Goal: Feedback & Contribution: Leave review/rating

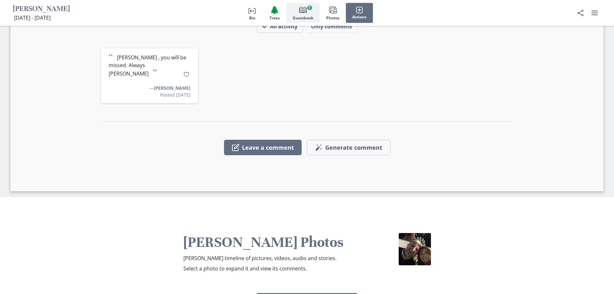
scroll to position [645, 0]
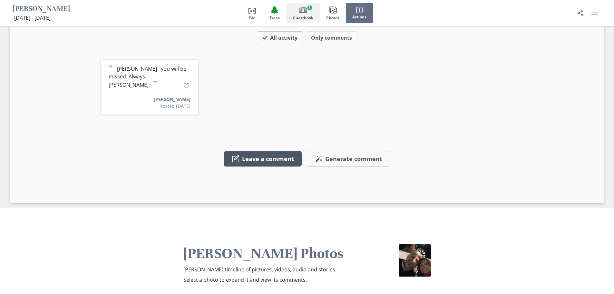
click at [261, 151] on button "Leave a comment" at bounding box center [263, 158] width 78 height 15
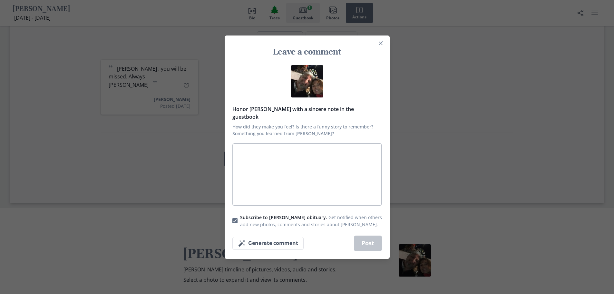
type textarea "T"
type textarea "x"
type textarea "Th"
type textarea "x"
type textarea "Thi"
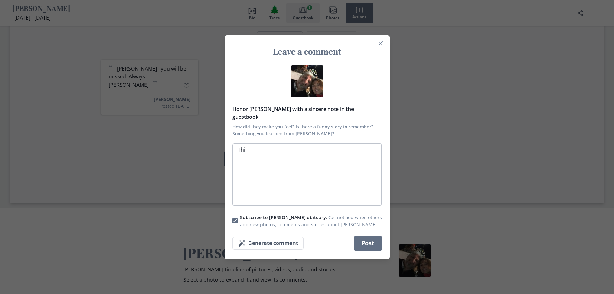
type textarea "x"
type textarea "Thin"
type textarea "x"
type textarea "Think"
type textarea "x"
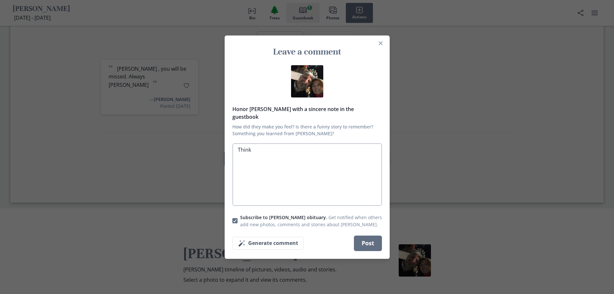
type textarea "Thinki"
type textarea "x"
type textarea "Thinkin"
type textarea "x"
type textarea "Thinking"
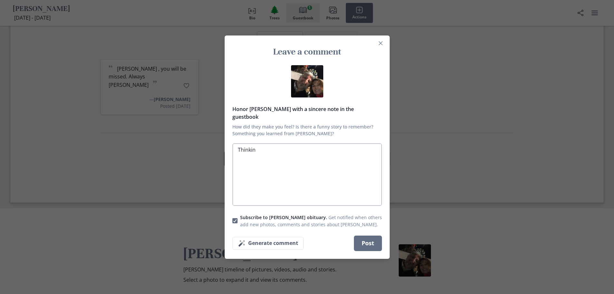
type textarea "x"
type textarea "Thinking"
type textarea "x"
type textarea "Thinking a"
type textarea "x"
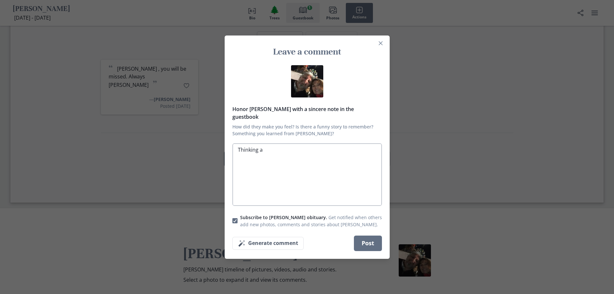
type textarea "Thinking ab"
type textarea "x"
type textarea "Thinking abo"
type textarea "x"
type textarea "Thinking abou"
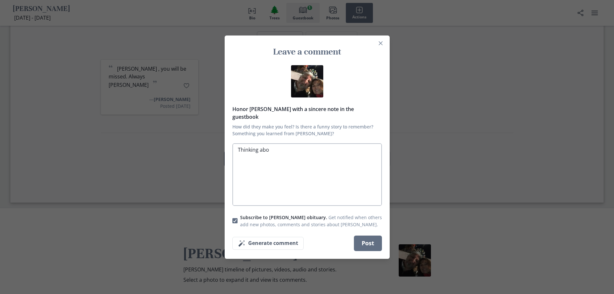
type textarea "x"
type textarea "Thinking about"
type textarea "x"
type textarea "Thinking about"
type textarea "x"
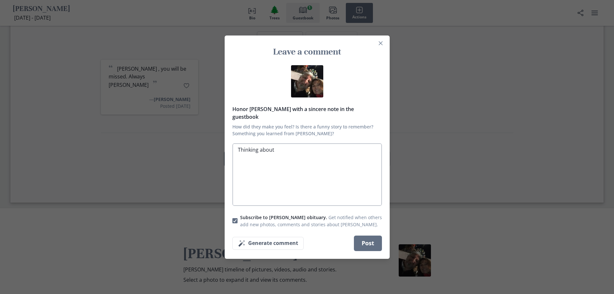
type textarea "Thinking about y"
type textarea "x"
type textarea "Thinking about yo"
type textarea "x"
type textarea "Thinking about you"
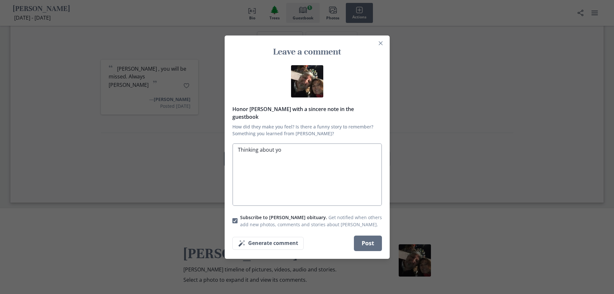
type textarea "x"
type textarea "Thinking about you"
type textarea "x"
type textarea "Thinking about you o"
type textarea "x"
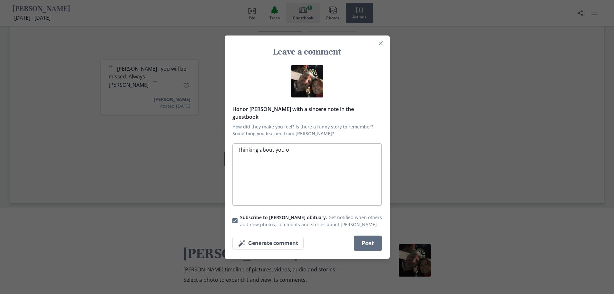
type textarea "Thinking about you ol"
type textarea "x"
type textarea "Thinking about you [PERSON_NAME]"
type textarea "x"
type textarea "Thinking about you [PERSON_NAME]"
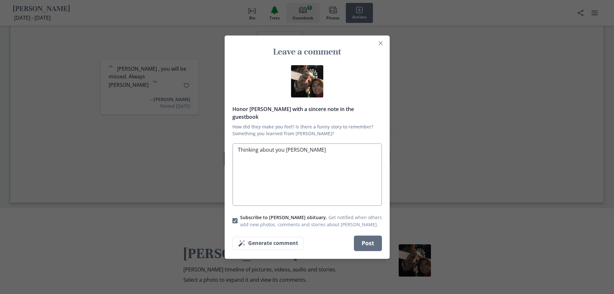
type textarea "x"
type textarea "Thinking about you [PERSON_NAME]"
type textarea "x"
type textarea "Thinking about you ol"
type textarea "x"
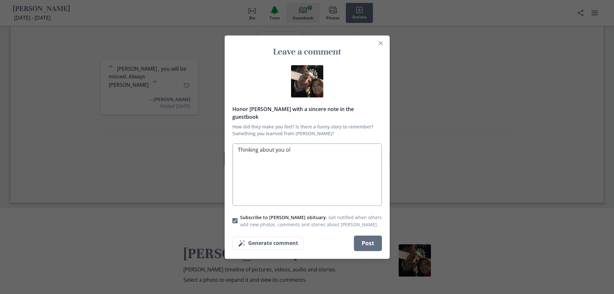
type textarea "Thinking about you o"
type textarea "x"
type textarea "Thinking about you"
type textarea "x"
type textarea "Thinking about you l"
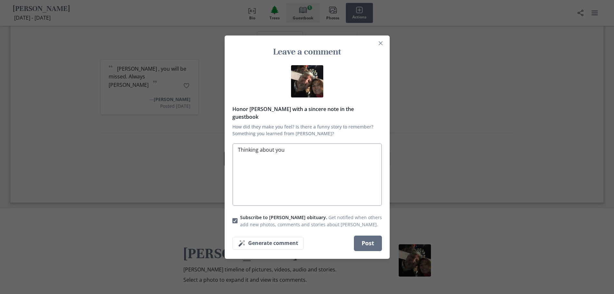
type textarea "x"
type textarea "Thinking about you li"
type textarea "x"
type textarea "Thinking about you lil"
type textarea "x"
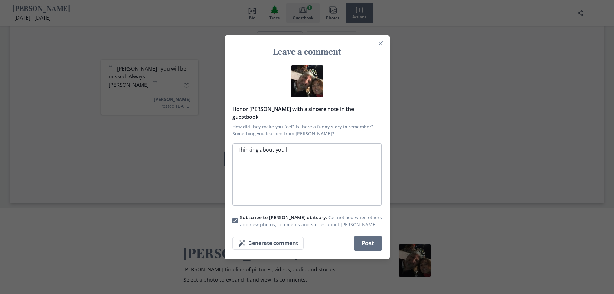
type textarea "Thinking about you lilf"
type textarea "x"
type textarea "Thinking about you lilfa"
type textarea "x"
type textarea "Thinking about you lilfat"
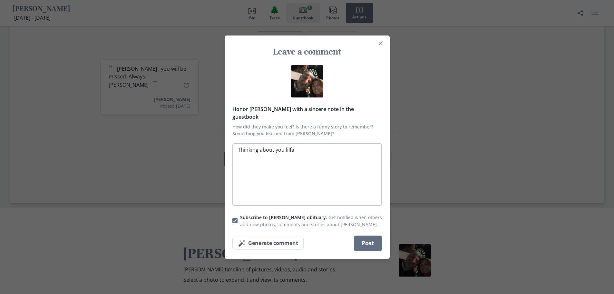
type textarea "x"
type textarea "Thinking about you lilfat"
type textarea "x"
type textarea "Thinking about you lilfat b"
type textarea "x"
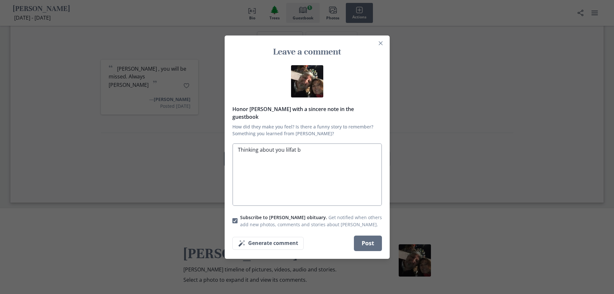
type textarea "Thinking about you lilfat bu"
type textarea "x"
type textarea "Thinking about you [PERSON_NAME]"
type textarea "x"
type textarea "Thinking about you lilfat [PERSON_NAME]"
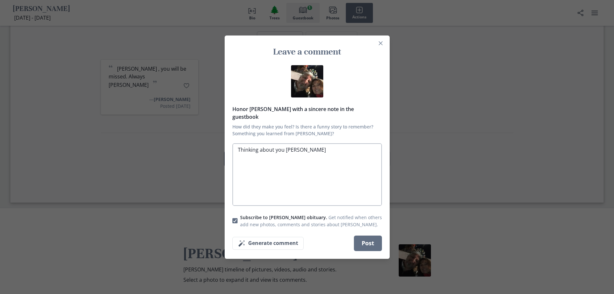
type textarea "x"
type textarea "Thinking about you [PERSON_NAME]"
type textarea "x"
type textarea "Thinking about you [PERSON_NAME]."
type textarea "x"
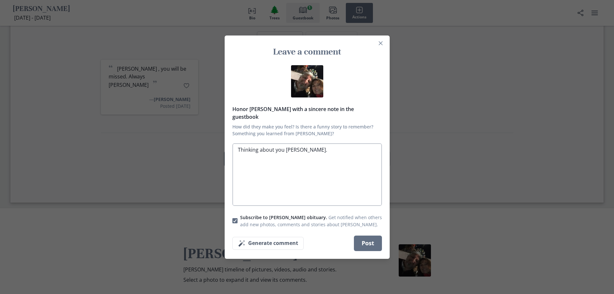
click at [292, 146] on textarea "Thinking about you [PERSON_NAME]." at bounding box center [307, 174] width 150 height 63
type textarea "Thinking about you lil fat buddy."
type textarea "x"
click at [319, 144] on textarea "Thinking about you lil fat buddy." at bounding box center [307, 174] width 150 height 63
type textarea "Thinking about you lil fat buddy."
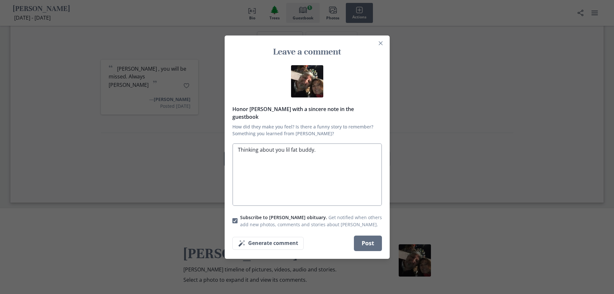
type textarea "x"
click at [286, 146] on textarea "Thinking about you lil fat buddy." at bounding box center [307, 174] width 150 height 63
type textarea "Thinking about yo lil fat buddy."
type textarea "x"
type textarea "Thinking about y lil fat buddy."
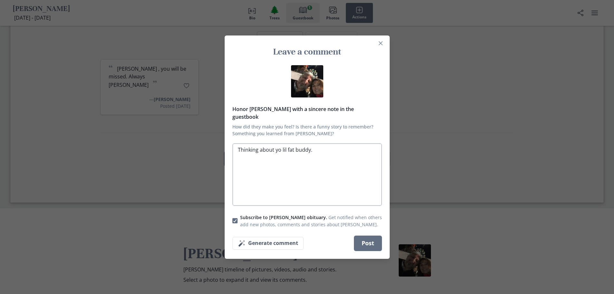
type textarea "x"
type textarea "Thinking about ya lil fat buddy."
type textarea "x"
click at [316, 147] on textarea "Thinking about ya lil fat buddy." at bounding box center [307, 174] width 150 height 63
type textarea "Thinking about ya lil fat buddy."
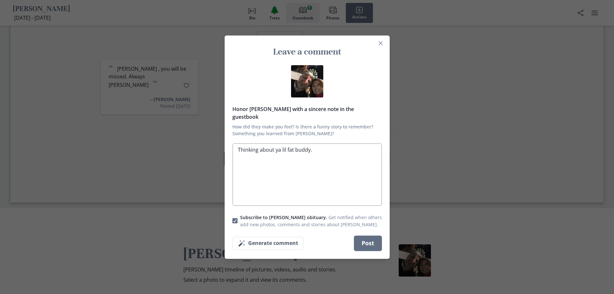
type textarea "x"
type textarea "Thinking about ya lil fat buddy. M"
type textarea "x"
type textarea "Thinking about ya lil fat buddy. Mi"
type textarea "x"
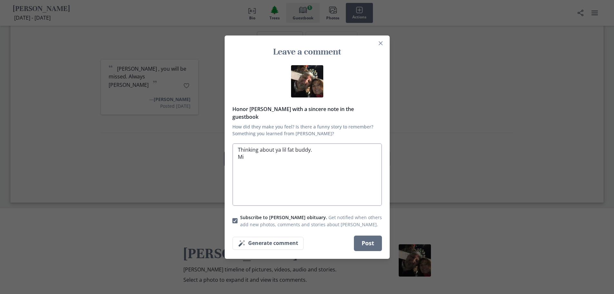
type textarea "Thinking about ya lil fat buddy. Mis"
type textarea "x"
type textarea "Thinking about ya lil fat buddy. Miss"
type textarea "x"
type textarea "Thinking about ya lil fat buddy. Miss"
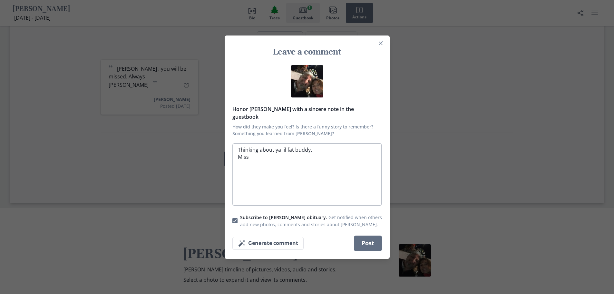
type textarea "x"
type textarea "Thinking about ya lil fat buddy. Miss y"
type textarea "x"
type textarea "Thinking about ya lil fat buddy. Miss yo"
type textarea "x"
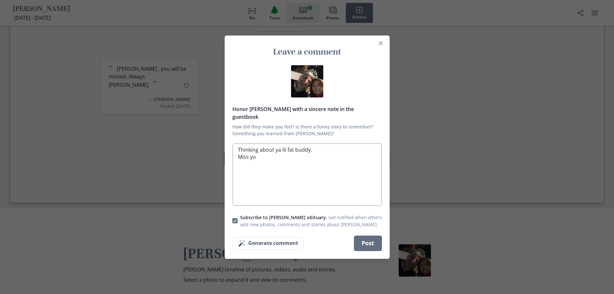
type textarea "Thinking about ya lil fat buddy. Miss you"
type textarea "x"
type textarea "Thinking about ya lil fat buddy. Miss you."
type textarea "x"
type textarea "Thinking about ya lil fat buddy. Miss you."
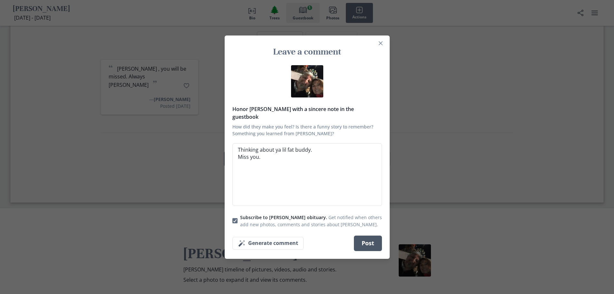
click at [368, 240] on button "Post" at bounding box center [368, 242] width 28 height 15
type textarea "x"
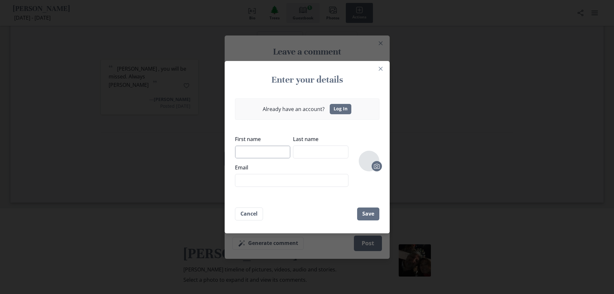
click at [248, 151] on input "First name" at bounding box center [262, 151] width 55 height 13
type input "[PERSON_NAME]"
click at [246, 180] on input "Email" at bounding box center [291, 180] width 113 height 13
type input "[EMAIL_ADDRESS][DOMAIN_NAME]"
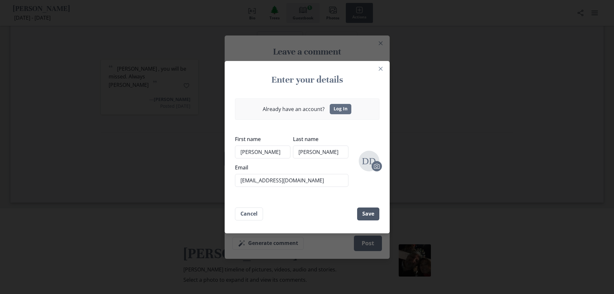
click at [372, 213] on button "Save" at bounding box center [368, 213] width 22 height 13
type textarea "x"
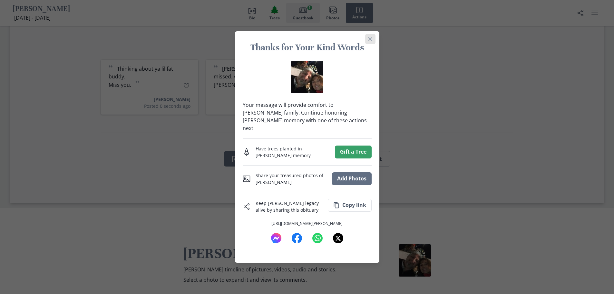
click at [372, 41] on icon "Close" at bounding box center [370, 39] width 4 height 4
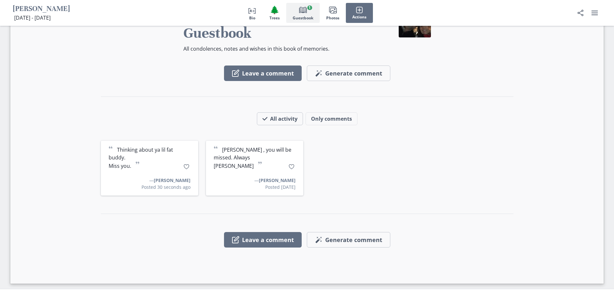
scroll to position [516, 0]
